Goal: Task Accomplishment & Management: Use online tool/utility

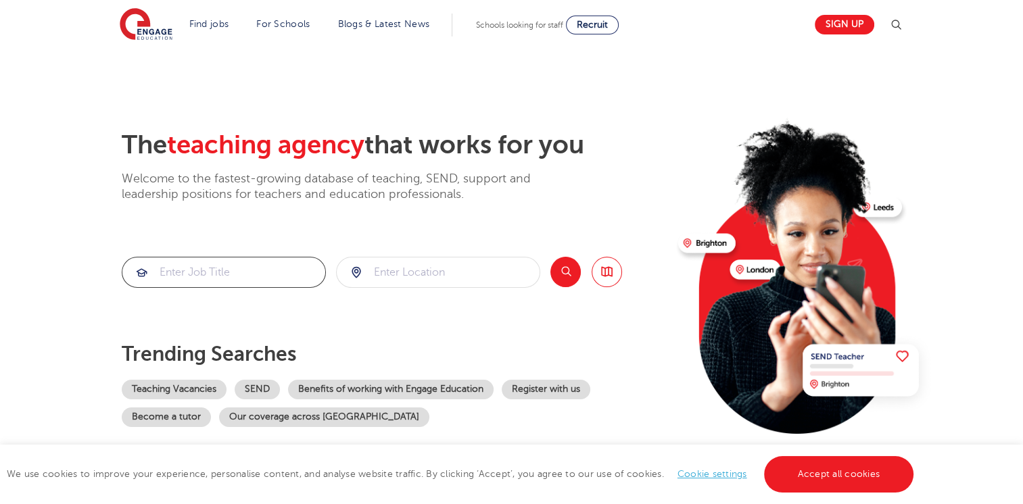
click at [187, 271] on input "search" at bounding box center [223, 273] width 203 height 30
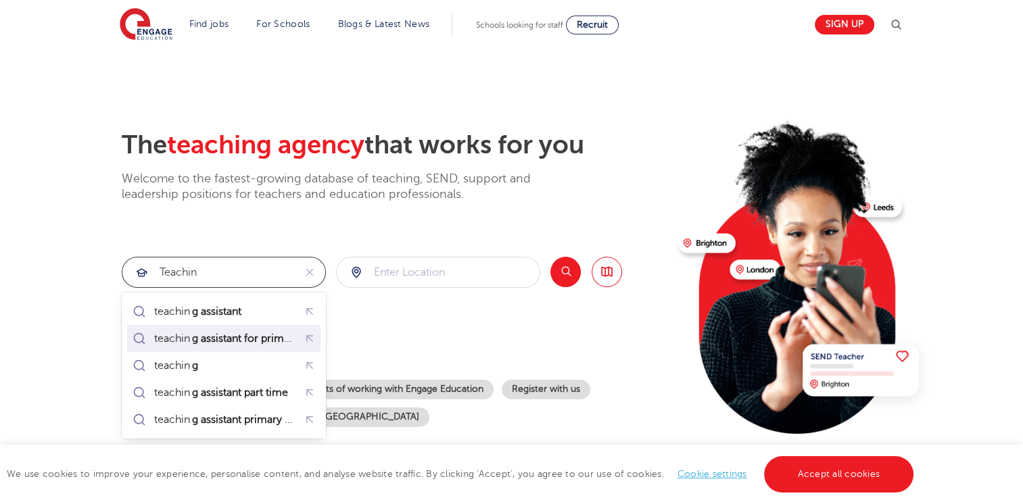
click at [219, 334] on mark "g assistant for primary" at bounding box center [245, 339] width 111 height 16
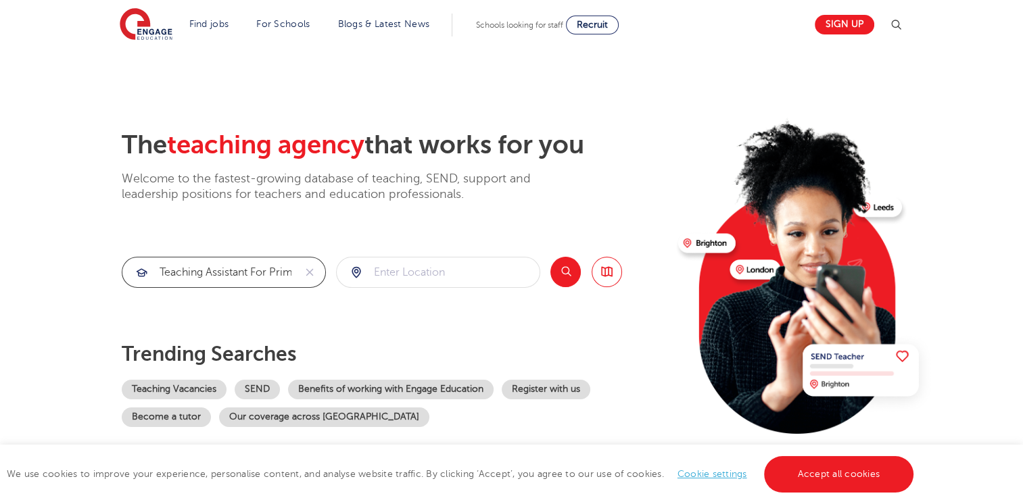
type input "teaching assistant for primary"
click at [412, 283] on input "search" at bounding box center [438, 273] width 203 height 30
click at [571, 275] on button "Search" at bounding box center [565, 272] width 30 height 30
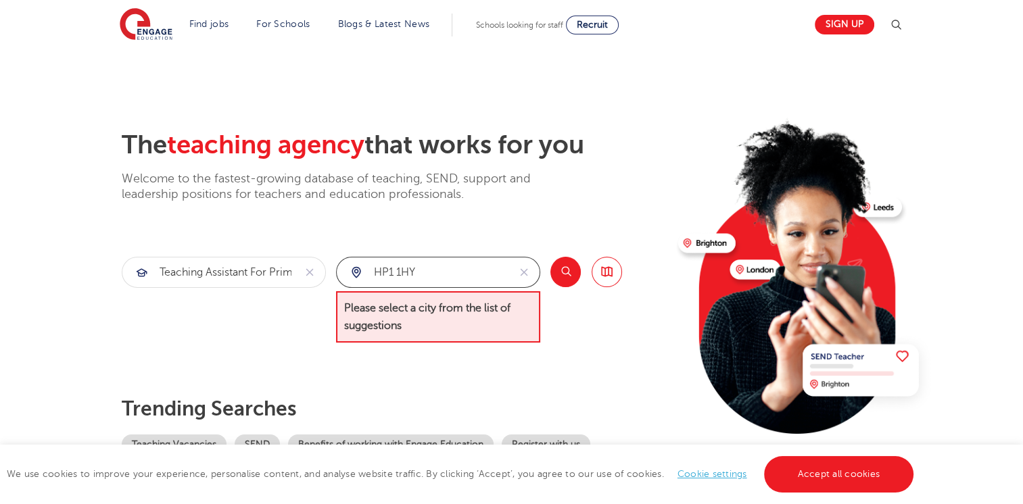
click at [438, 270] on input "HP1 1HY" at bounding box center [423, 273] width 172 height 30
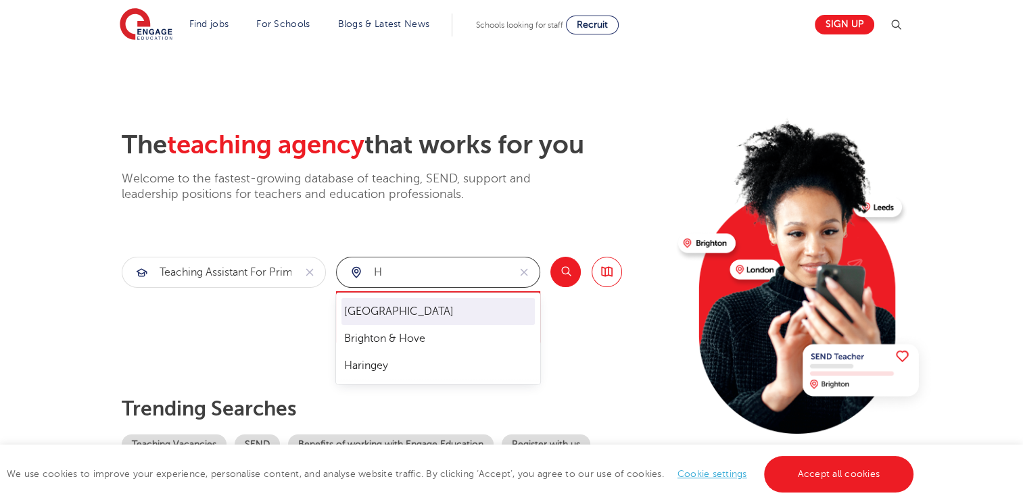
click at [409, 311] on li "Hertfordshire" at bounding box center [437, 311] width 193 height 27
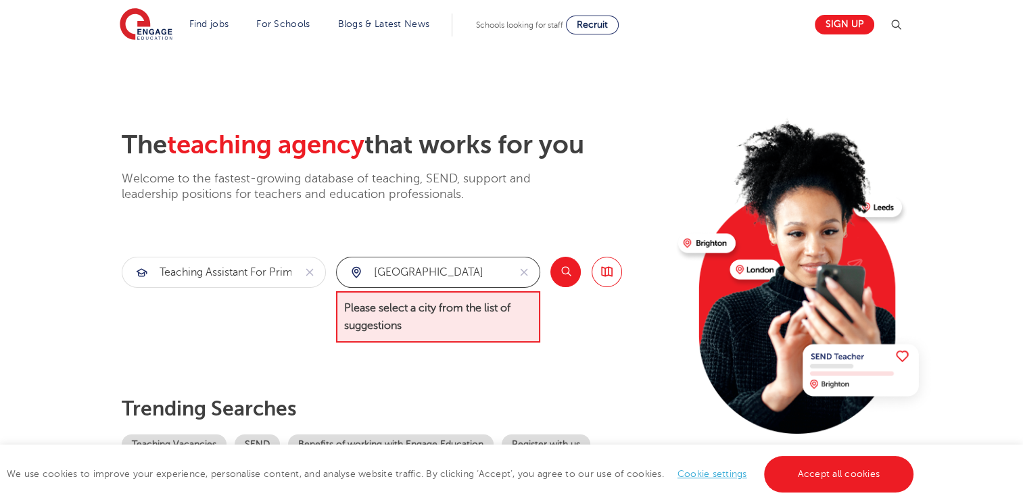
type input "Hertfordshire"
click at [564, 277] on button "Search" at bounding box center [565, 272] width 30 height 30
click at [254, 441] on link "SEND" at bounding box center [257, 445] width 45 height 20
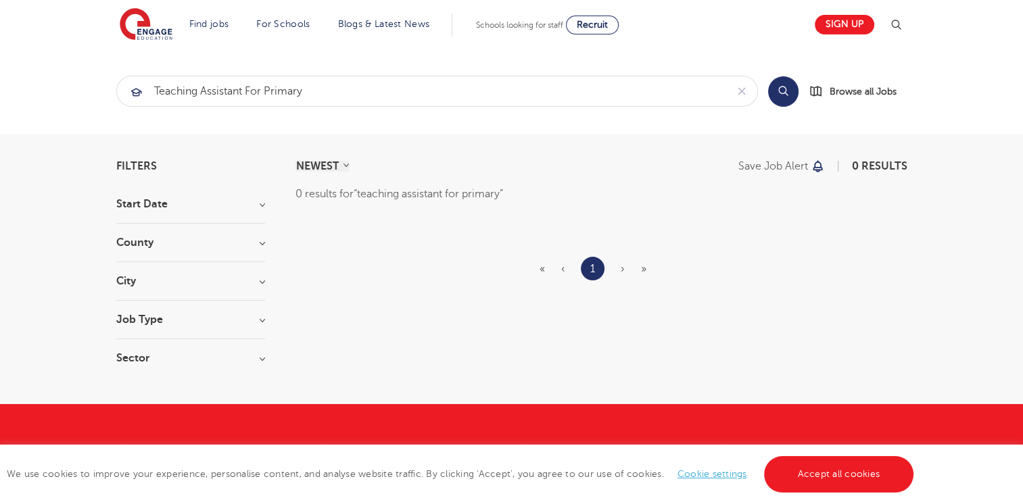
click at [263, 240] on h3 "County" at bounding box center [190, 242] width 149 height 11
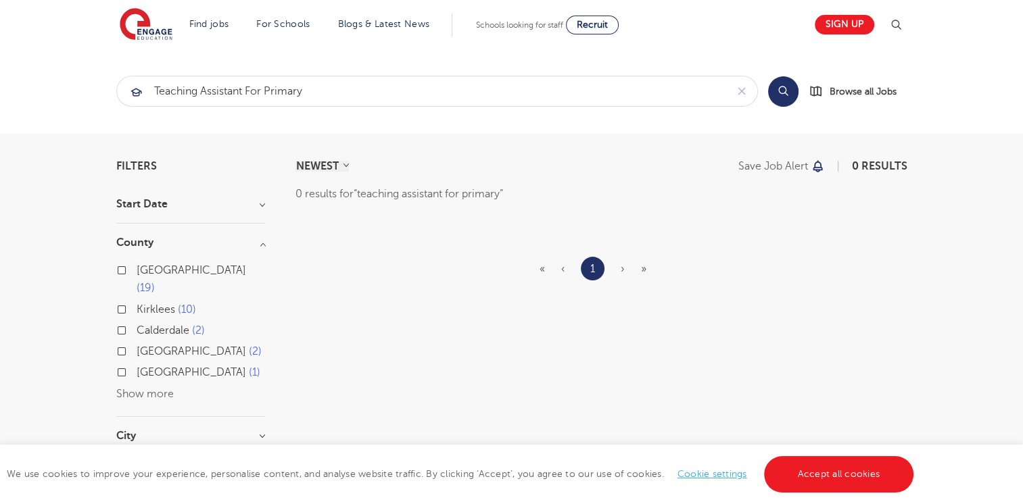
click at [394, 308] on section "NEWEST OLDEST Save job alert 0 results 0 results for teaching assistant for pri…" at bounding box center [601, 346] width 612 height 371
